Goal: Transaction & Acquisition: Purchase product/service

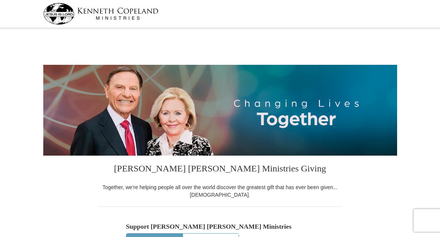
select select "SC"
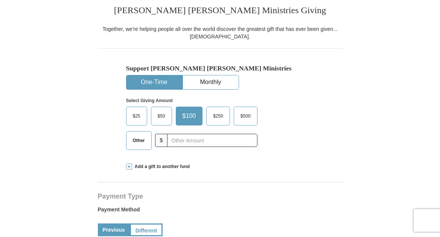
scroll to position [178, 0]
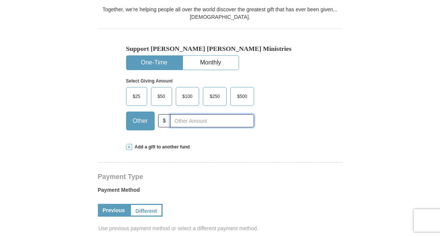
click at [199, 119] on input "text" at bounding box center [212, 120] width 84 height 13
type input "110.00"
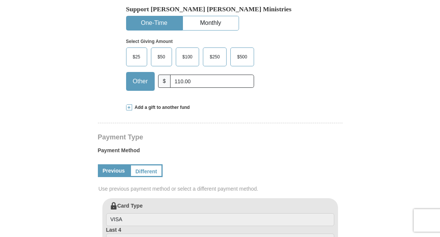
scroll to position [237, 0]
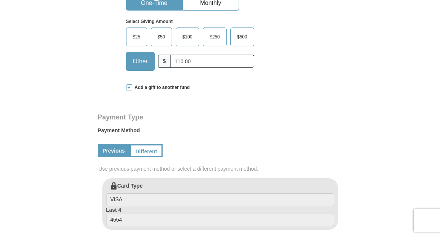
click at [149, 88] on span "Add a gift to another fund" at bounding box center [161, 87] width 58 height 6
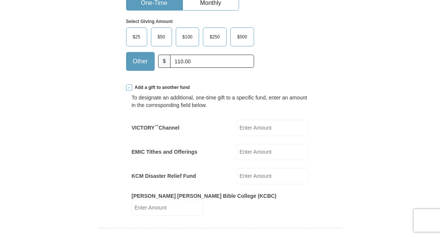
click at [265, 128] on input "VICTORY ™ Channel" at bounding box center [273, 128] width 72 height 16
type input "100.00"
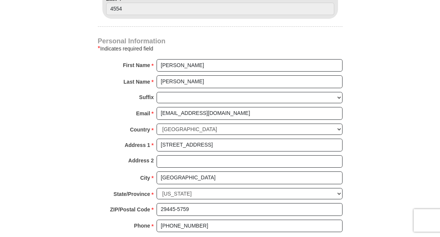
scroll to position [711, 0]
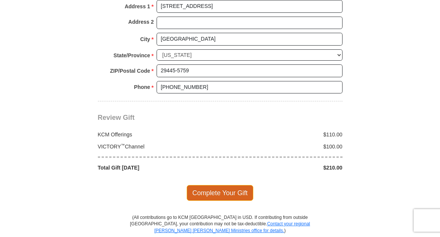
click at [206, 185] on span "Complete Your Gift" at bounding box center [220, 193] width 67 height 16
